Goal: Task Accomplishment & Management: Manage account settings

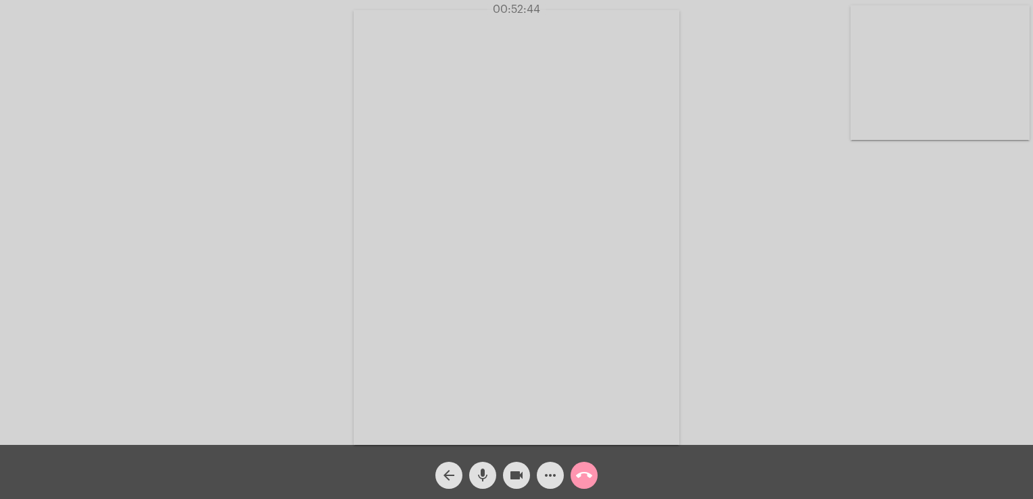
click at [462, 480] on div "arrow_back" at bounding box center [449, 472] width 34 height 34
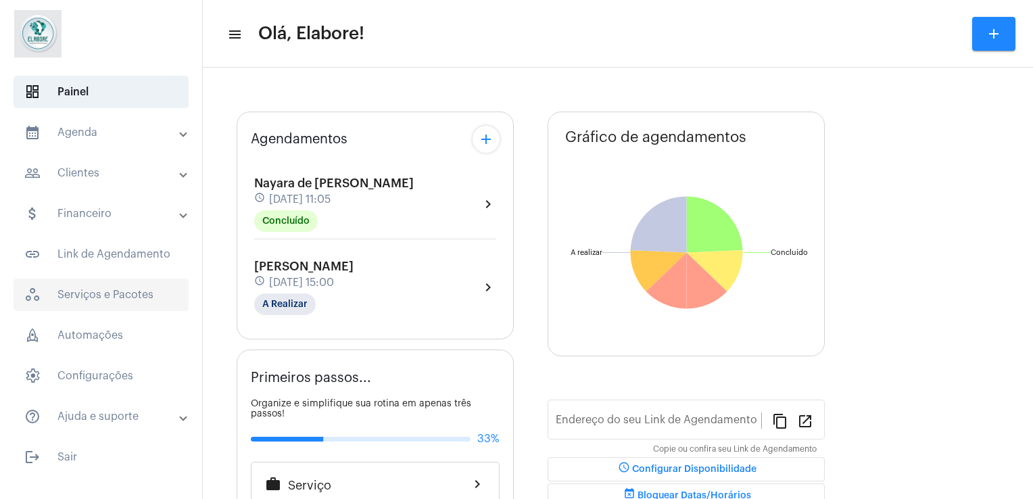
type input "[URL][DOMAIN_NAME]"
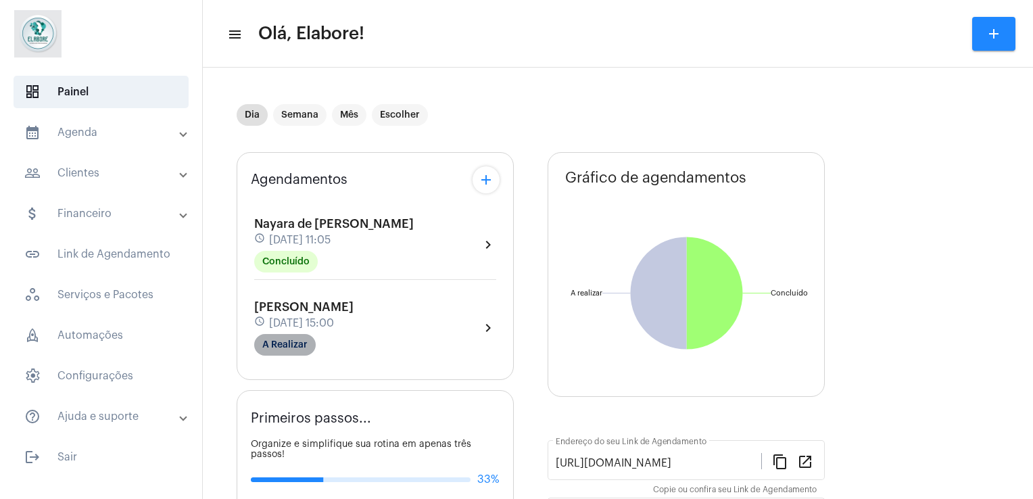
click at [276, 342] on mat-chip "A Realizar" at bounding box center [285, 345] width 62 height 22
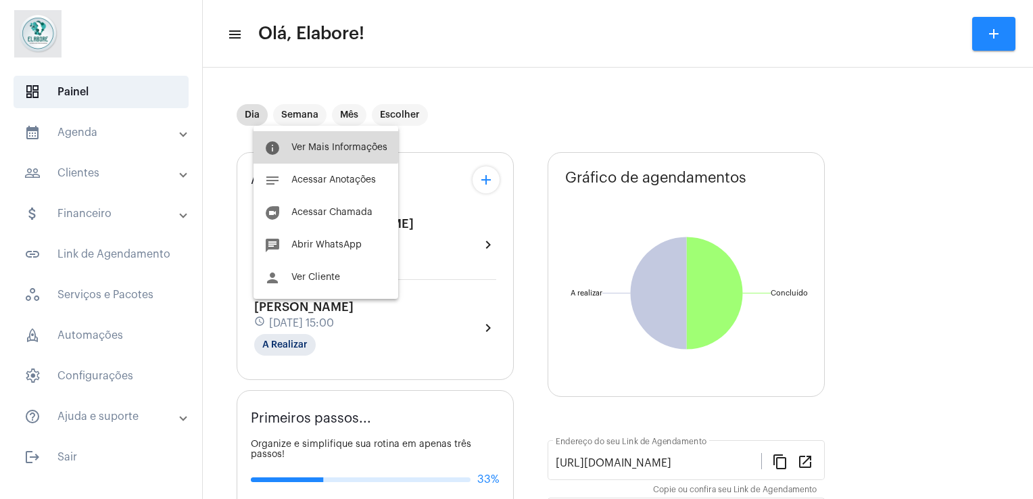
click at [315, 134] on button "info Ver Mais Informações" at bounding box center [326, 147] width 145 height 32
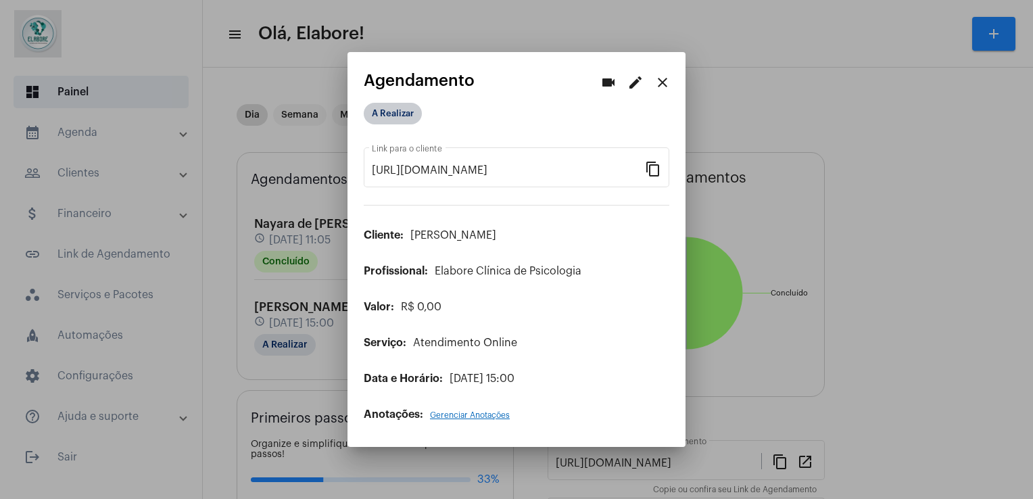
drag, startPoint x: 389, startPoint y: 103, endPoint x: 390, endPoint y: 116, distance: 12.2
click at [390, 116] on div "A Realizar" at bounding box center [431, 113] width 141 height 27
click at [390, 116] on mat-chip "A Realizar" at bounding box center [393, 114] width 58 height 22
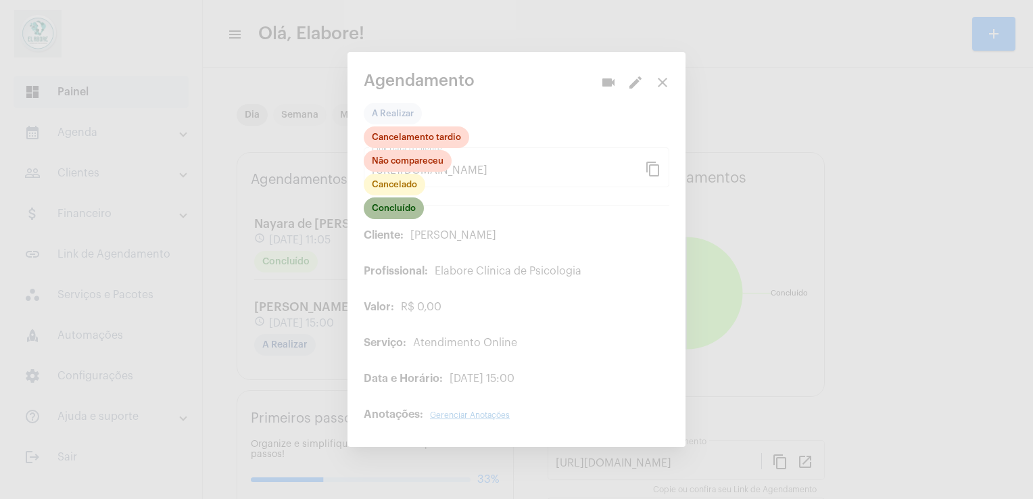
click at [396, 206] on mat-chip "Concluído" at bounding box center [394, 208] width 60 height 22
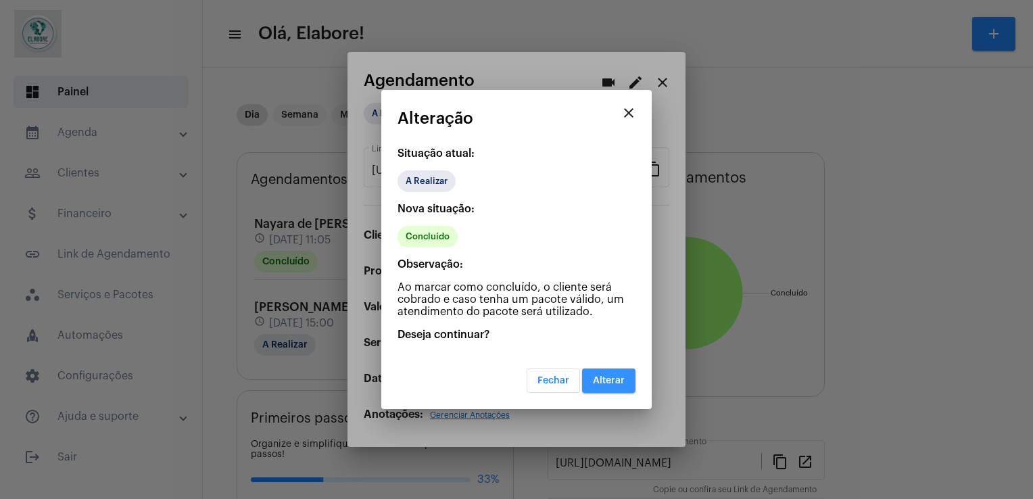
click at [623, 380] on span "Alterar" at bounding box center [609, 380] width 32 height 9
